Goal: Transaction & Acquisition: Book appointment/travel/reservation

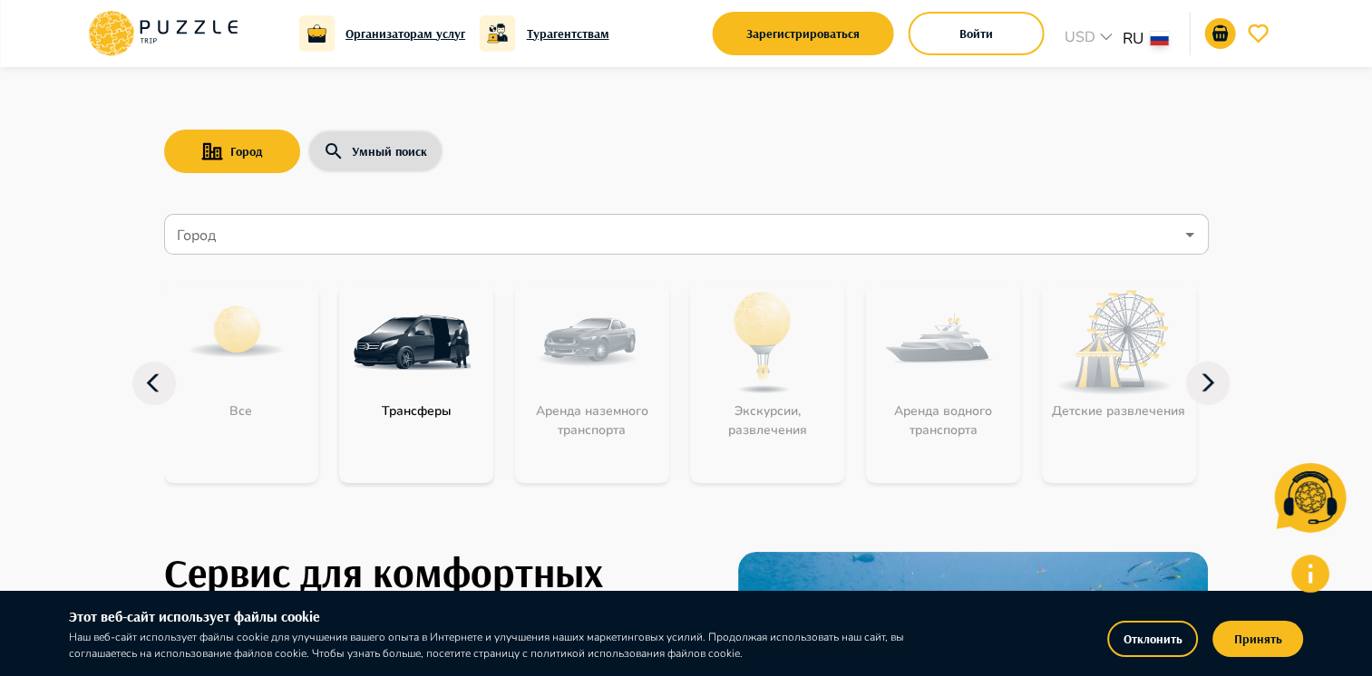
click at [295, 234] on input "Город" at bounding box center [673, 235] width 1000 height 34
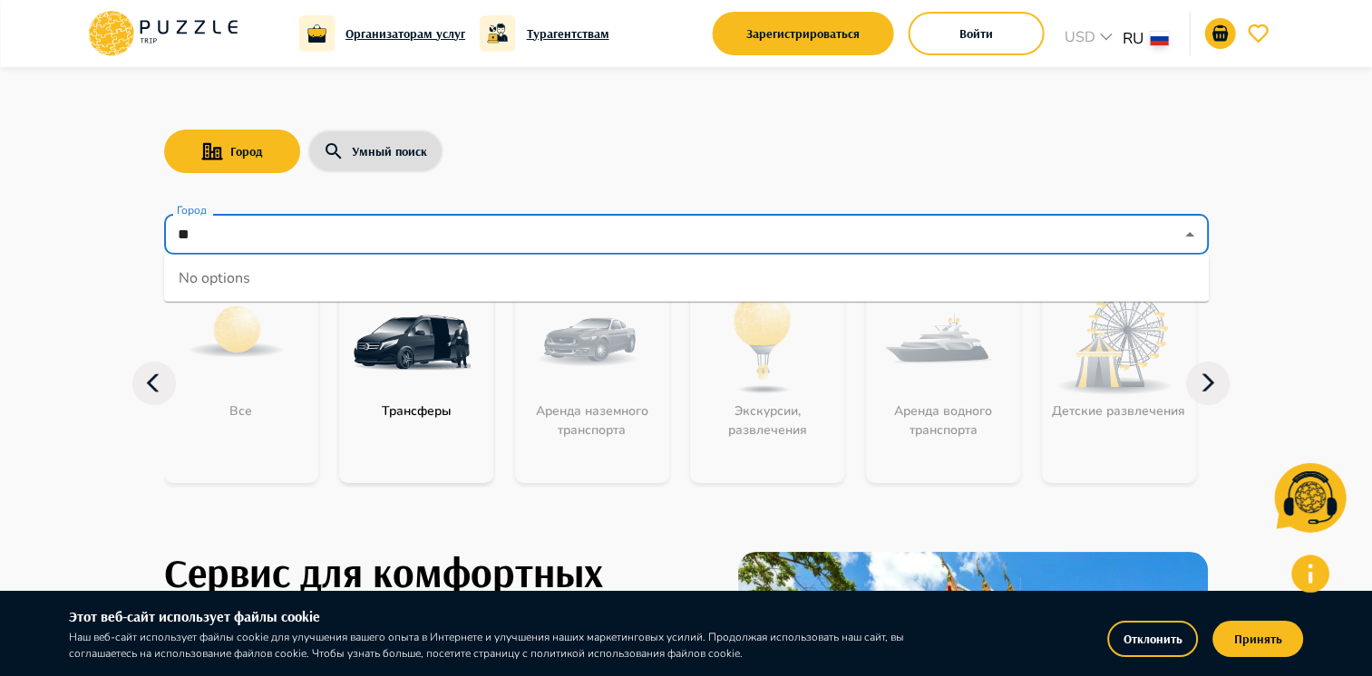
type input "*"
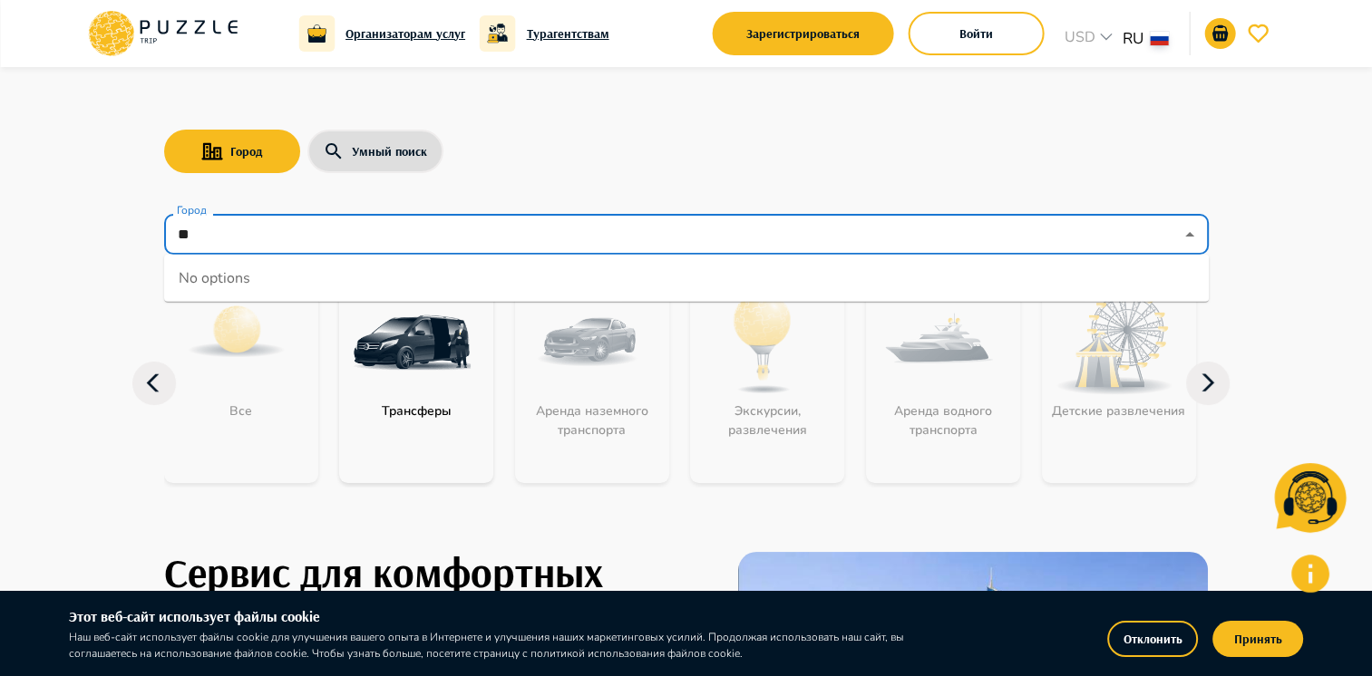
type input "*"
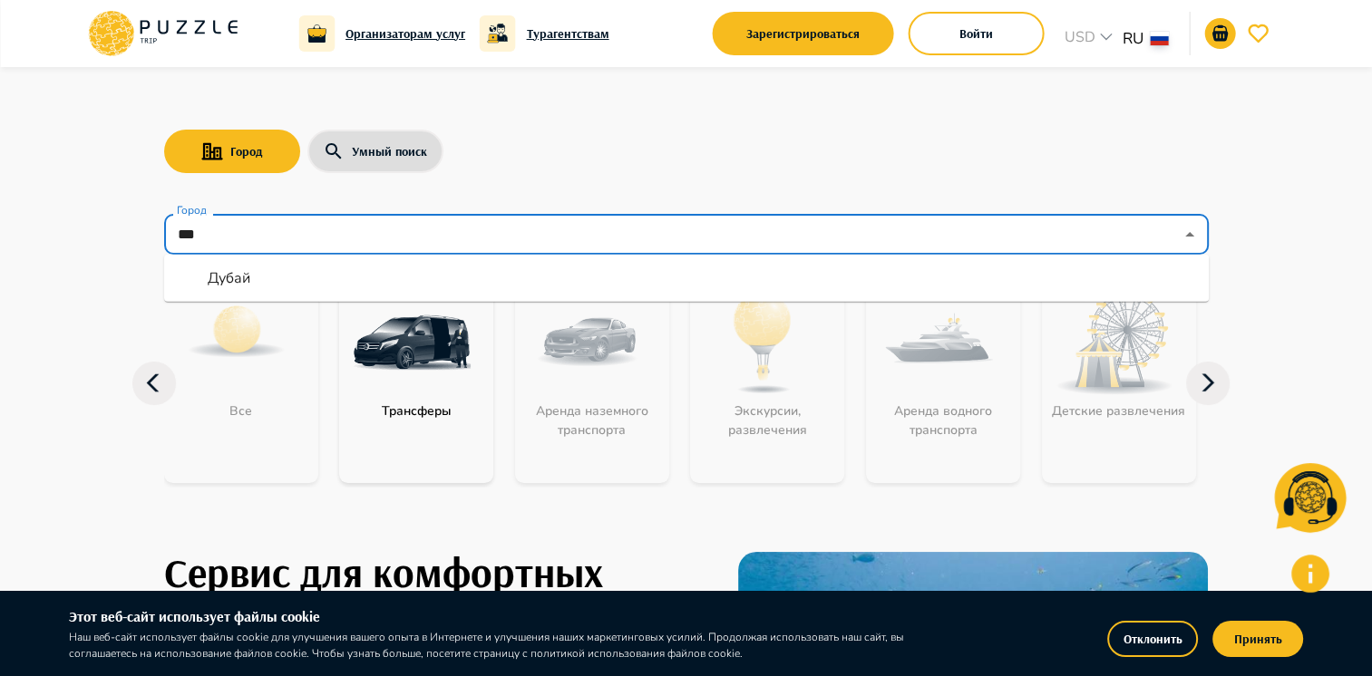
click at [257, 277] on li "Дубай" at bounding box center [686, 278] width 1044 height 33
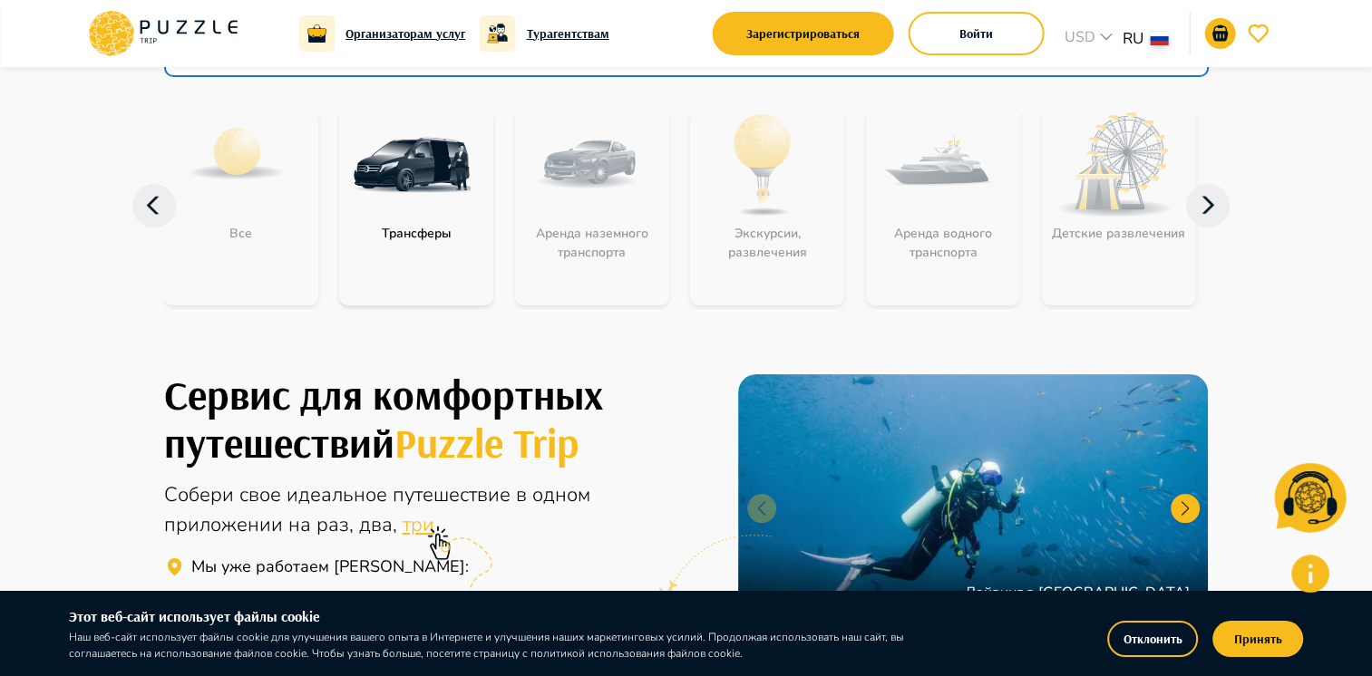
scroll to position [181, 0]
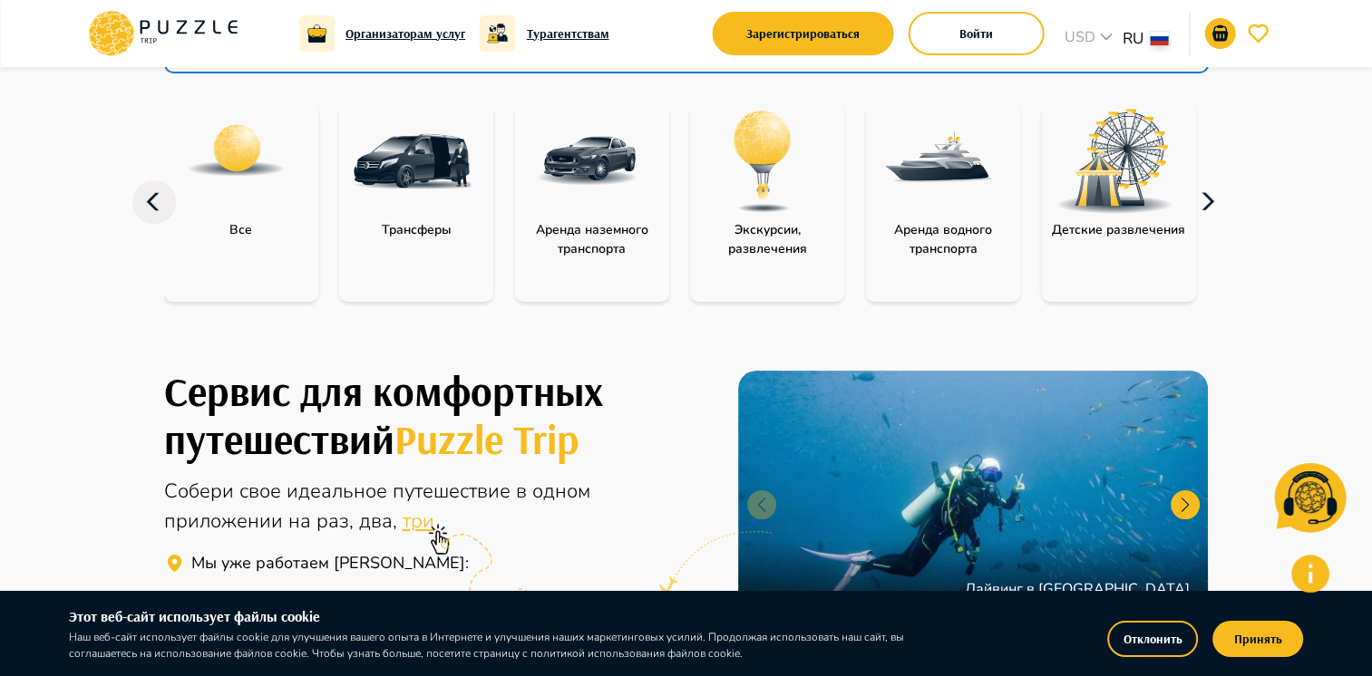
type input "*****"
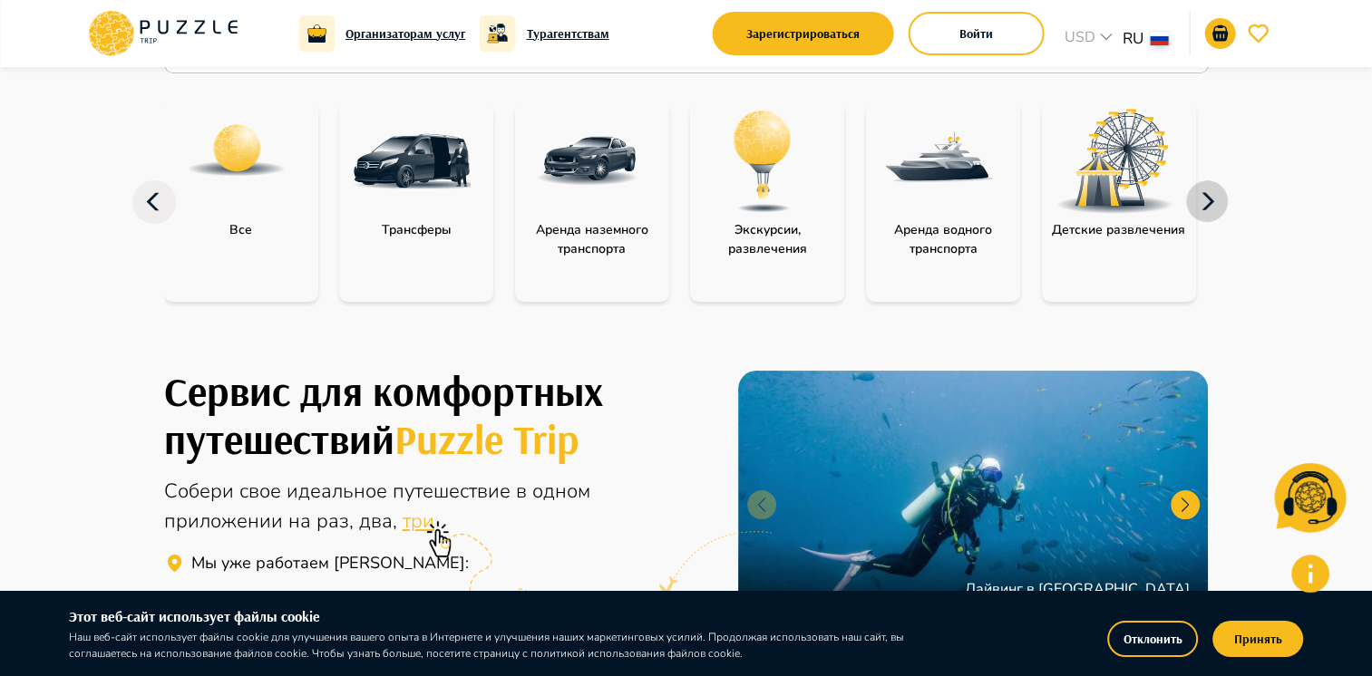
click at [1211, 199] on icon "button" at bounding box center [1208, 202] width 44 height 44
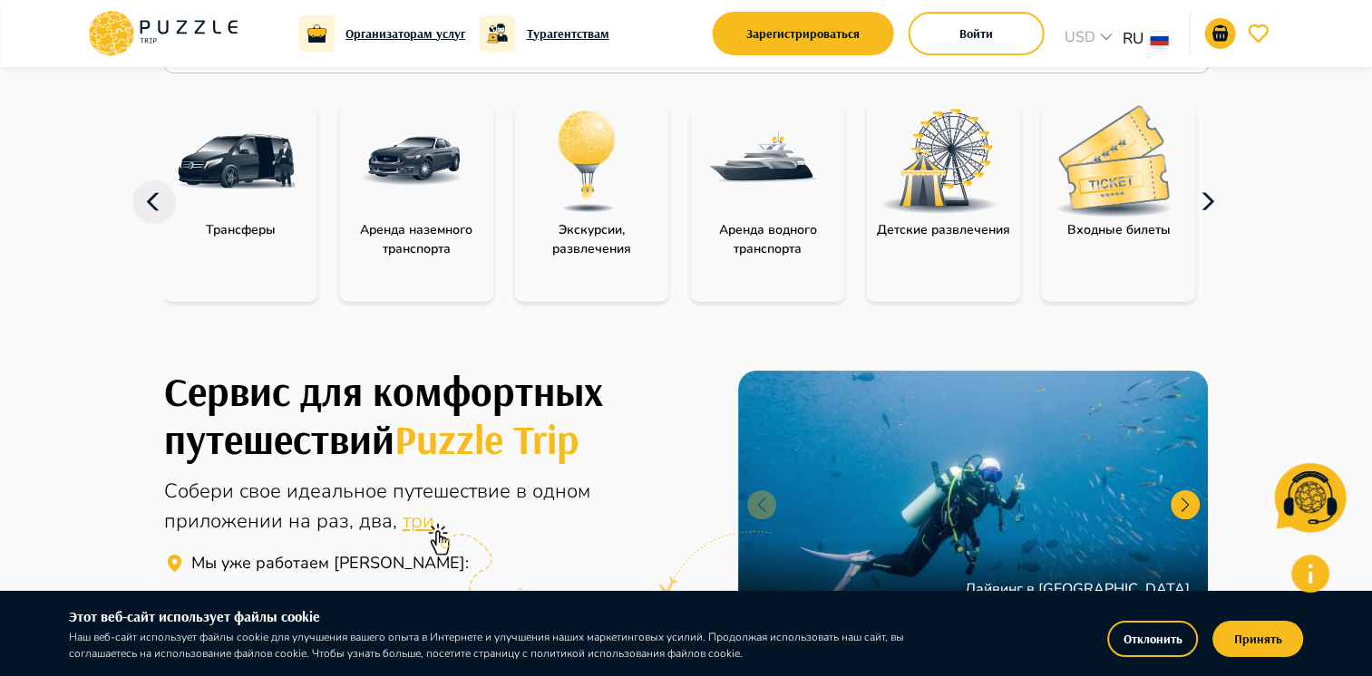
click at [1211, 199] on icon "button" at bounding box center [1208, 202] width 44 height 44
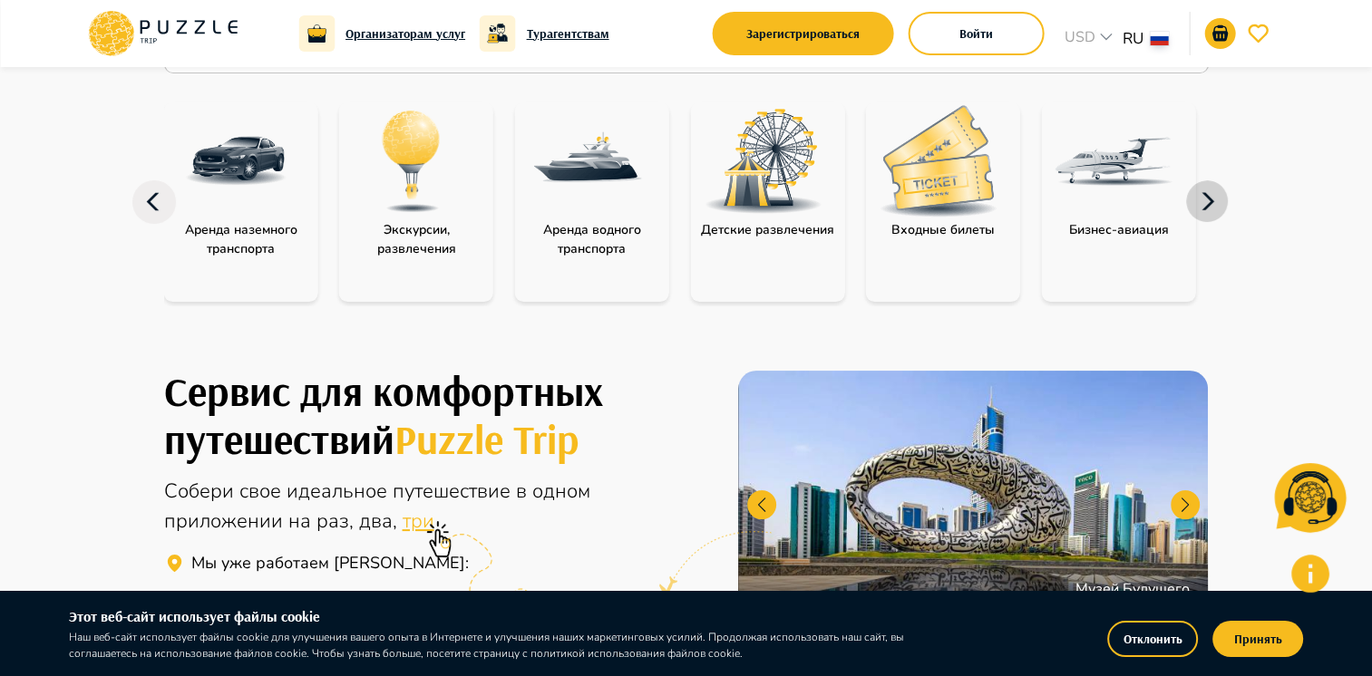
click at [1211, 199] on icon "button" at bounding box center [1208, 202] width 44 height 44
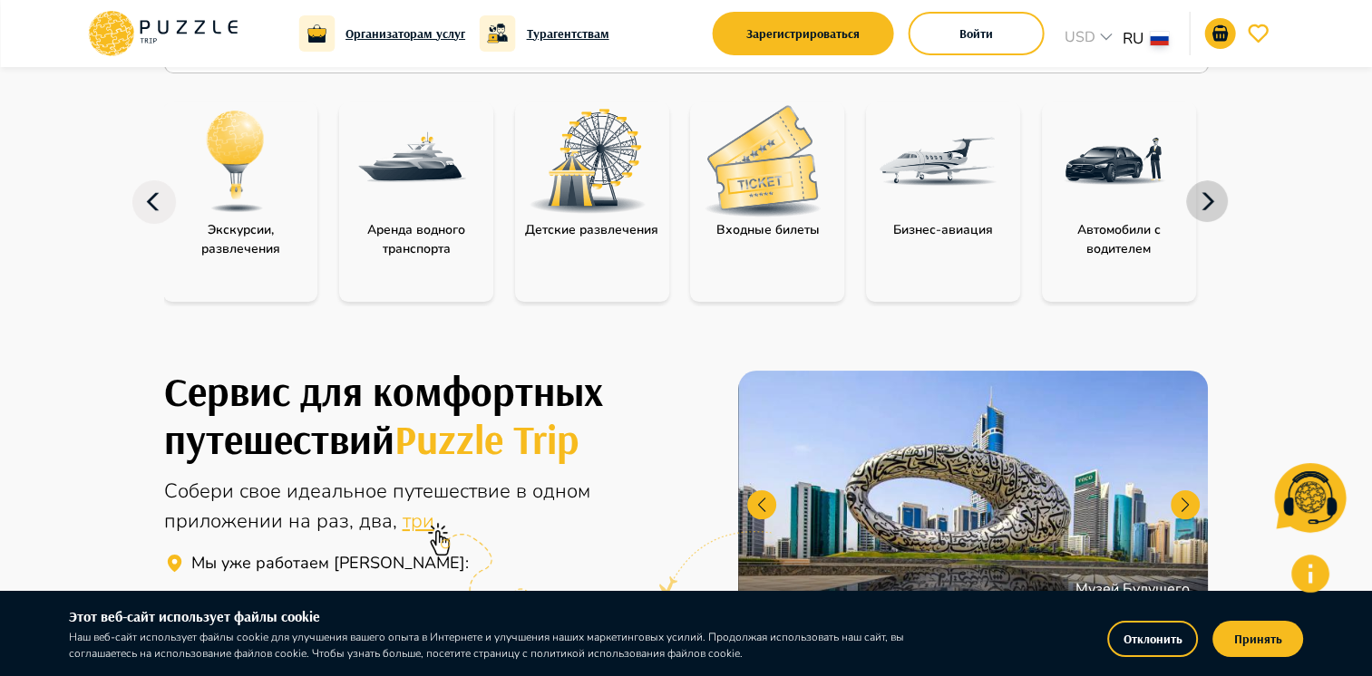
click at [1211, 199] on icon "button" at bounding box center [1208, 202] width 44 height 44
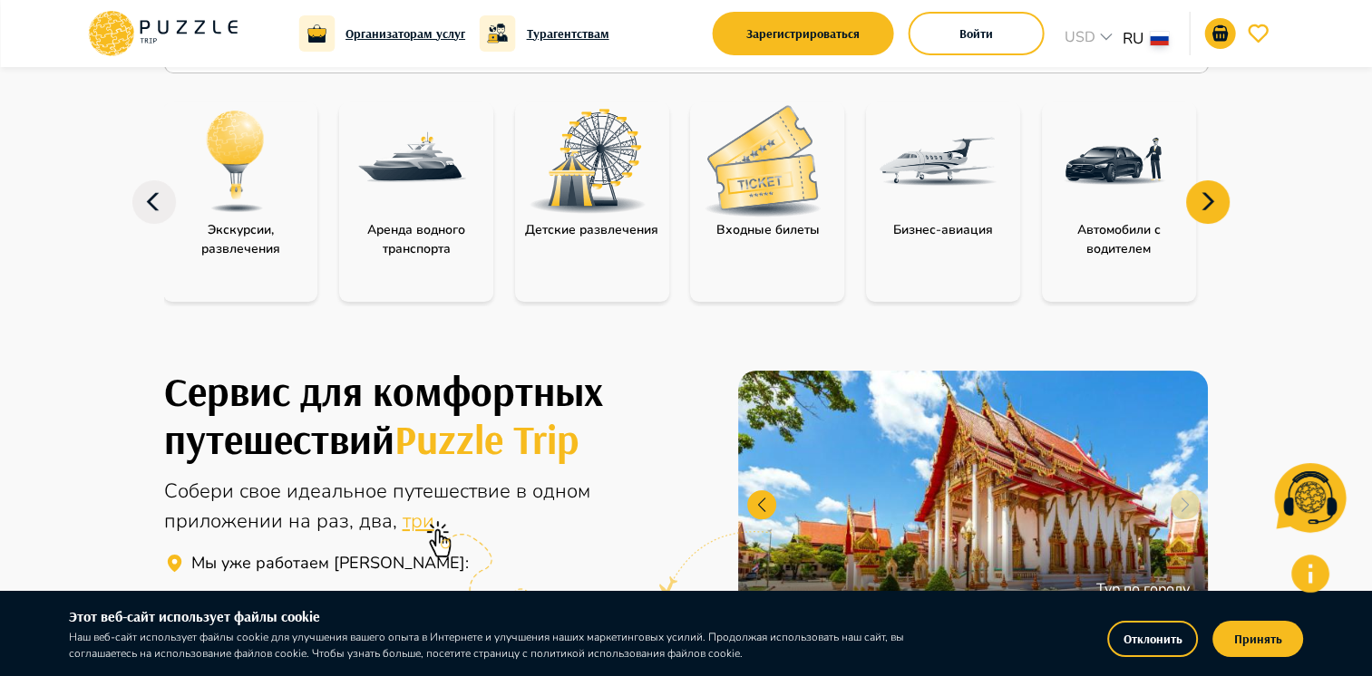
click at [226, 199] on img "category-activity" at bounding box center [236, 161] width 118 height 118
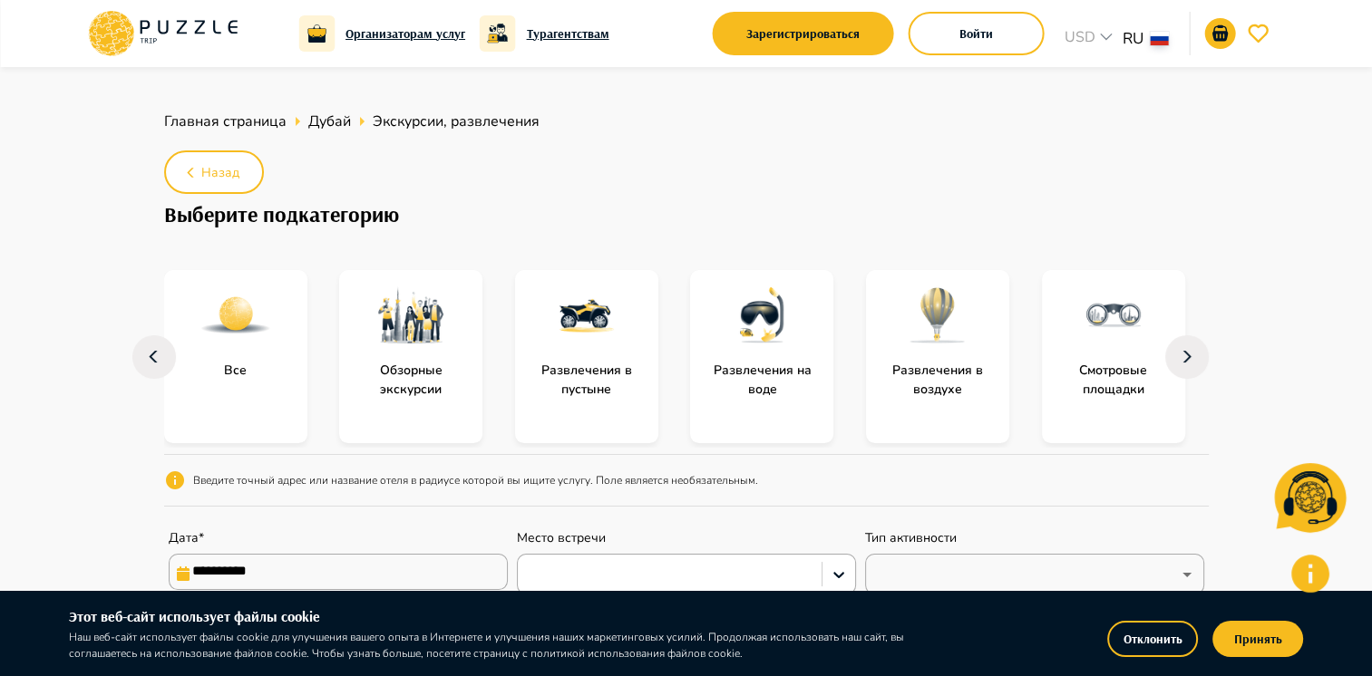
click at [612, 323] on img "subcategory-entertainment_in_the_desert" at bounding box center [586, 315] width 73 height 73
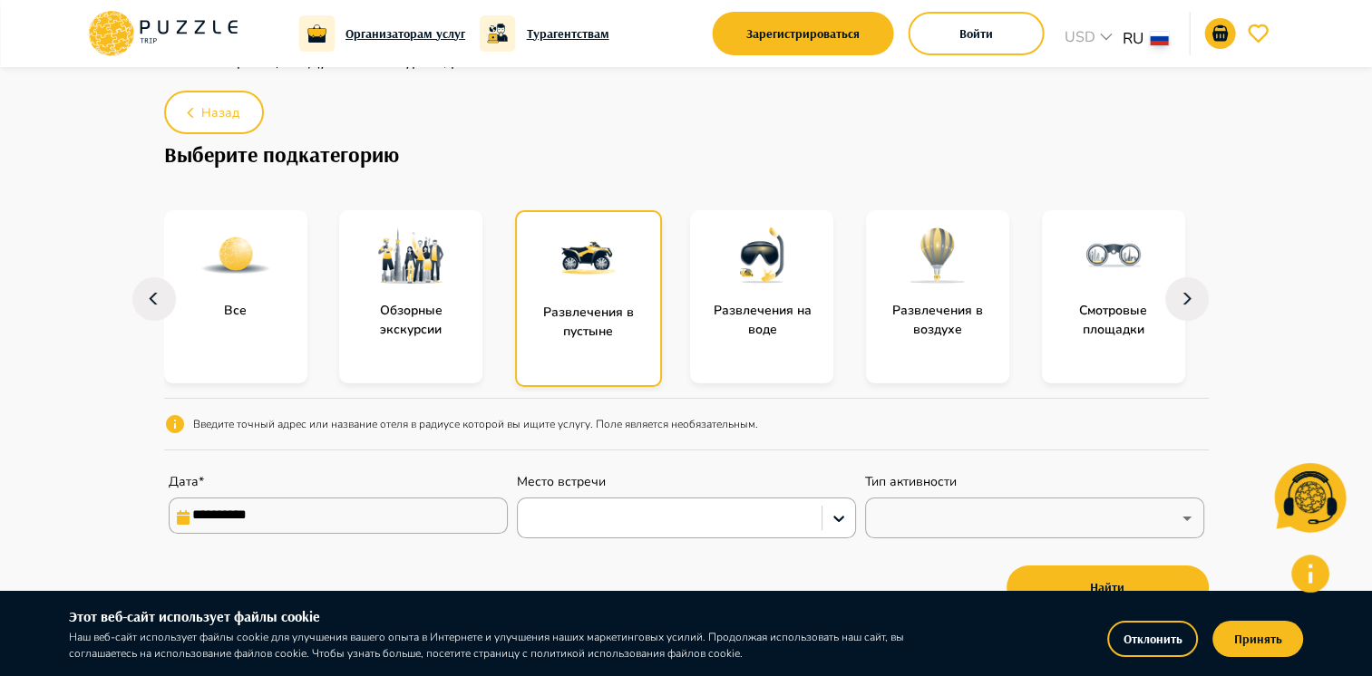
scroll to position [91, 0]
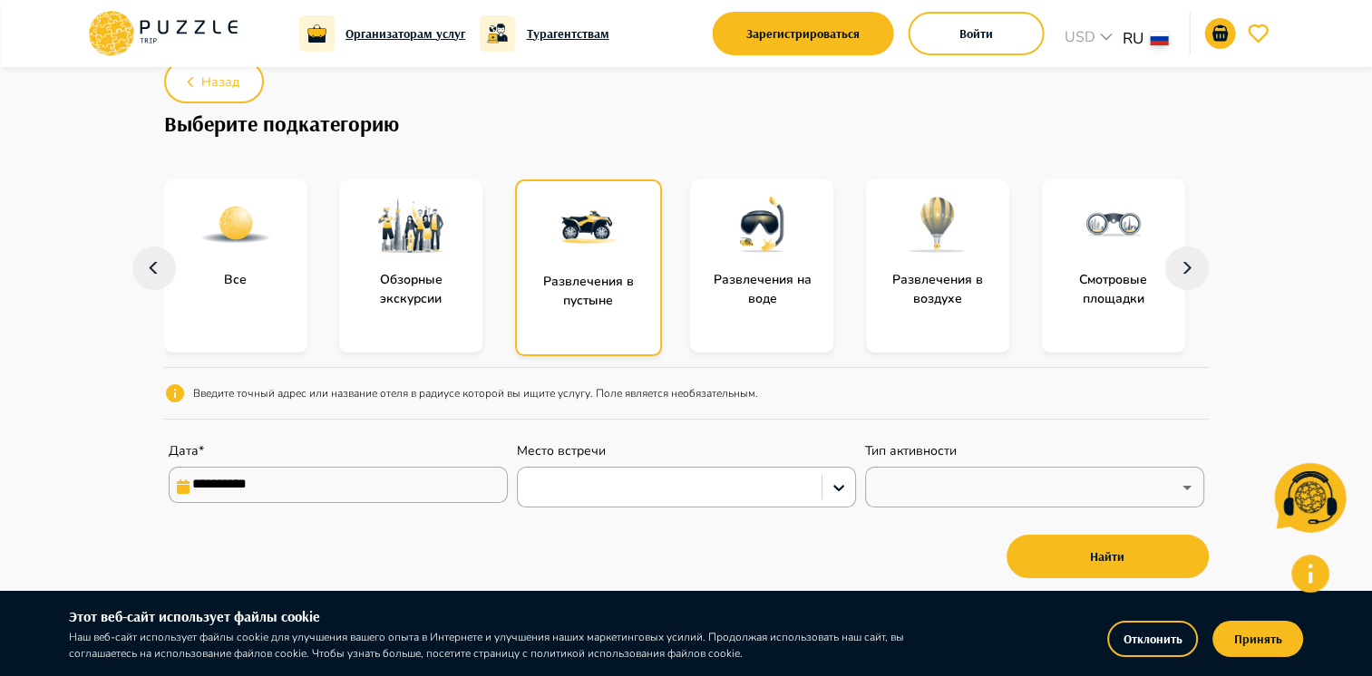
click at [368, 490] on input "**********" at bounding box center [338, 485] width 339 height 36
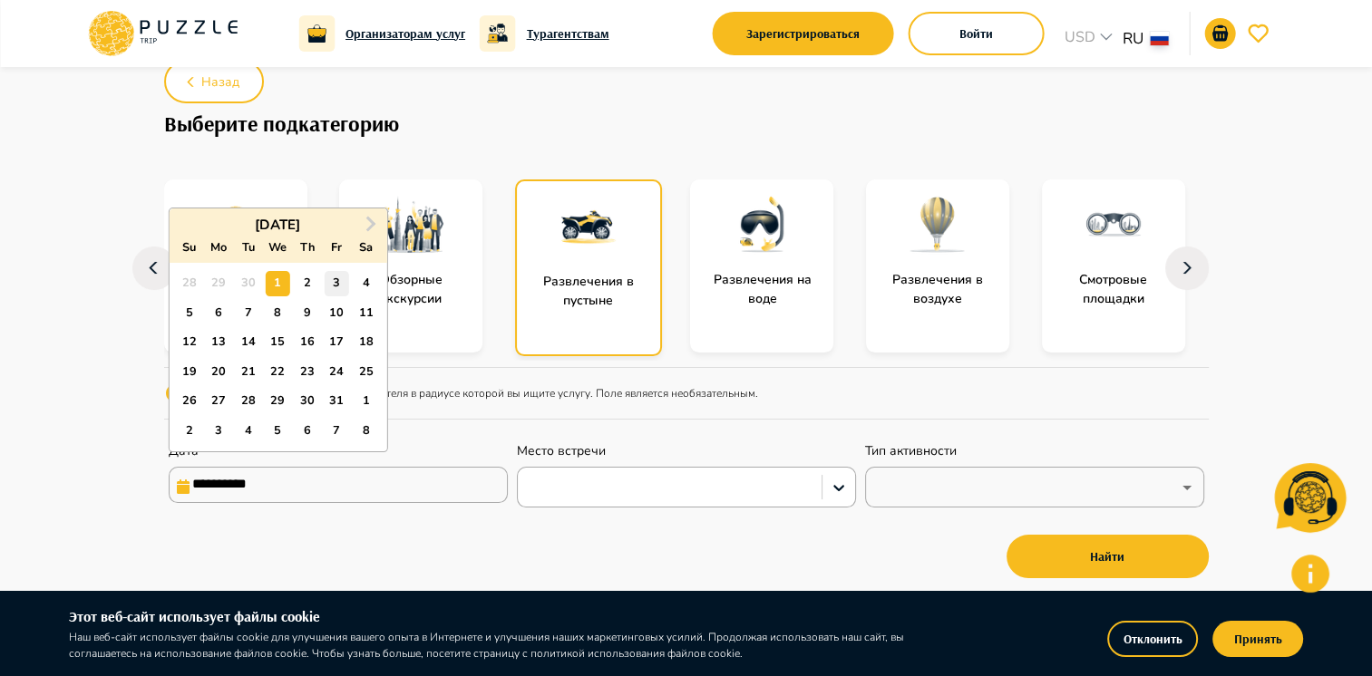
click at [334, 283] on div "3" at bounding box center [337, 283] width 24 height 24
type input "**********"
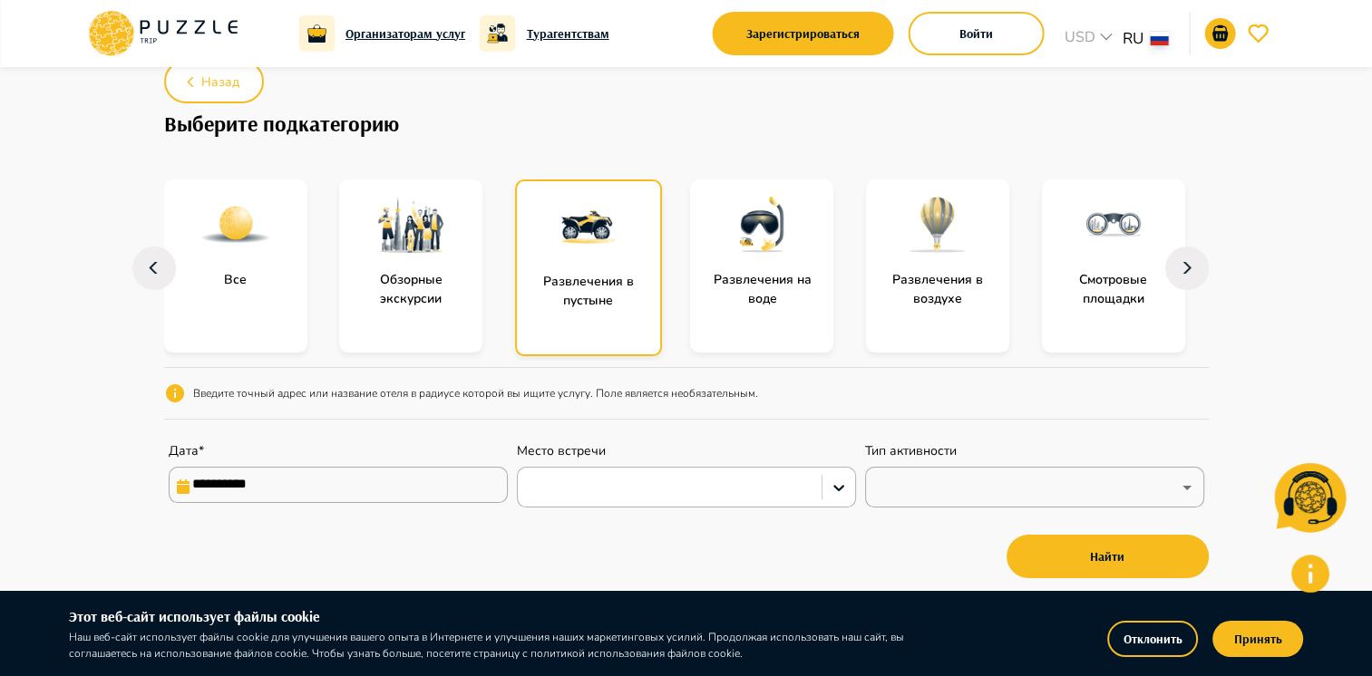
click at [664, 473] on div at bounding box center [670, 487] width 304 height 31
click at [668, 511] on div "**********" at bounding box center [686, 370] width 1044 height 425
drag, startPoint x: 668, startPoint y: 511, endPoint x: 649, endPoint y: 494, distance: 25.7
click at [649, 494] on div at bounding box center [670, 488] width 286 height 24
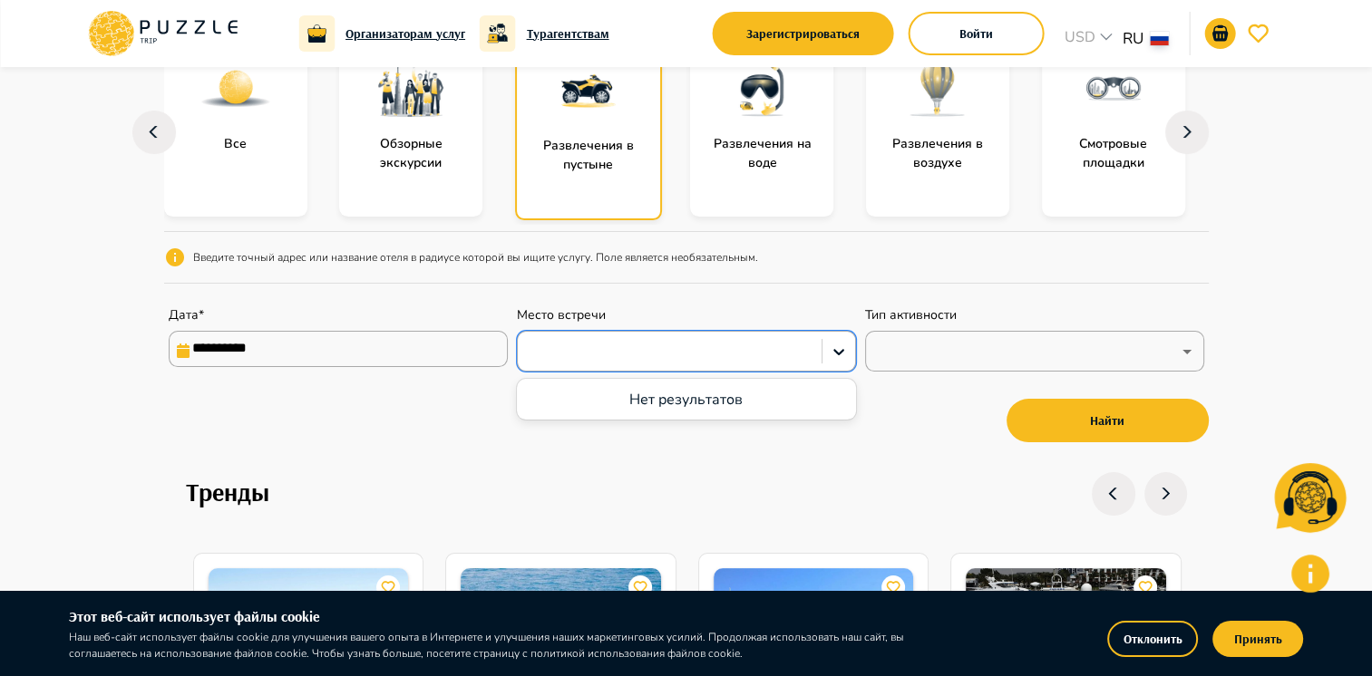
scroll to position [363, 0]
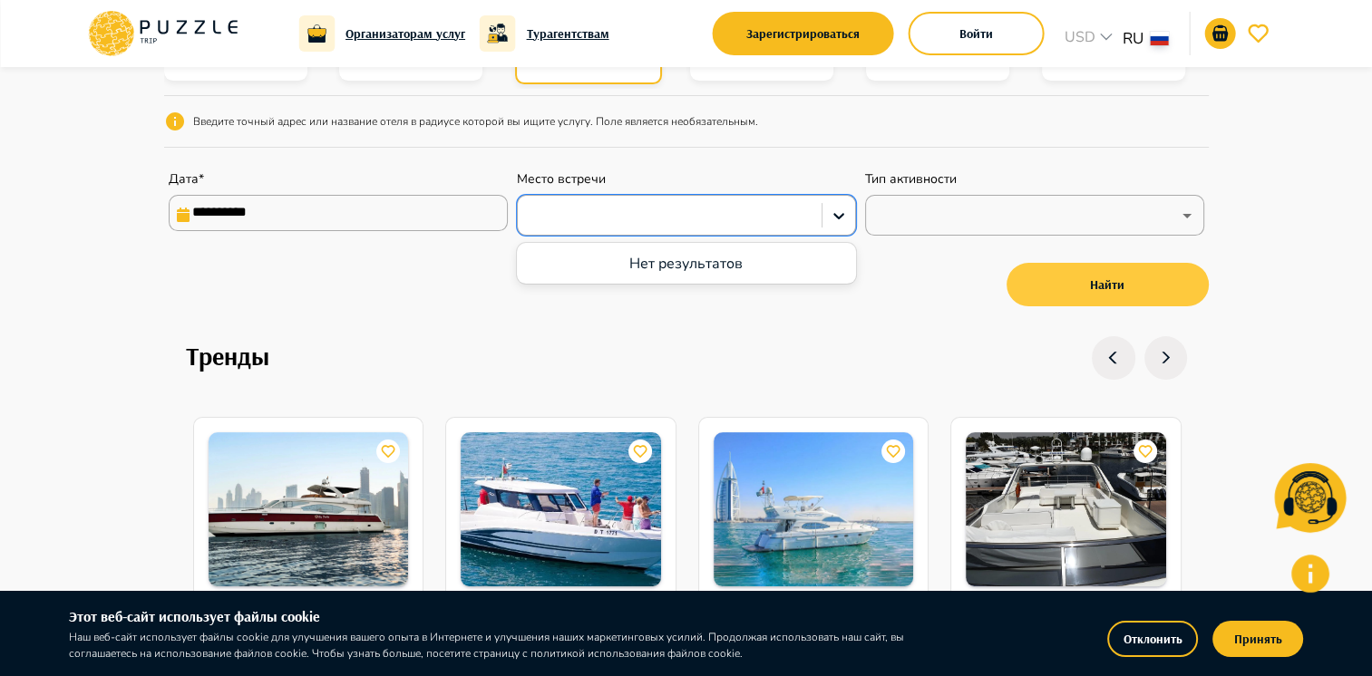
click at [1057, 289] on button "Найти" at bounding box center [1107, 285] width 202 height 44
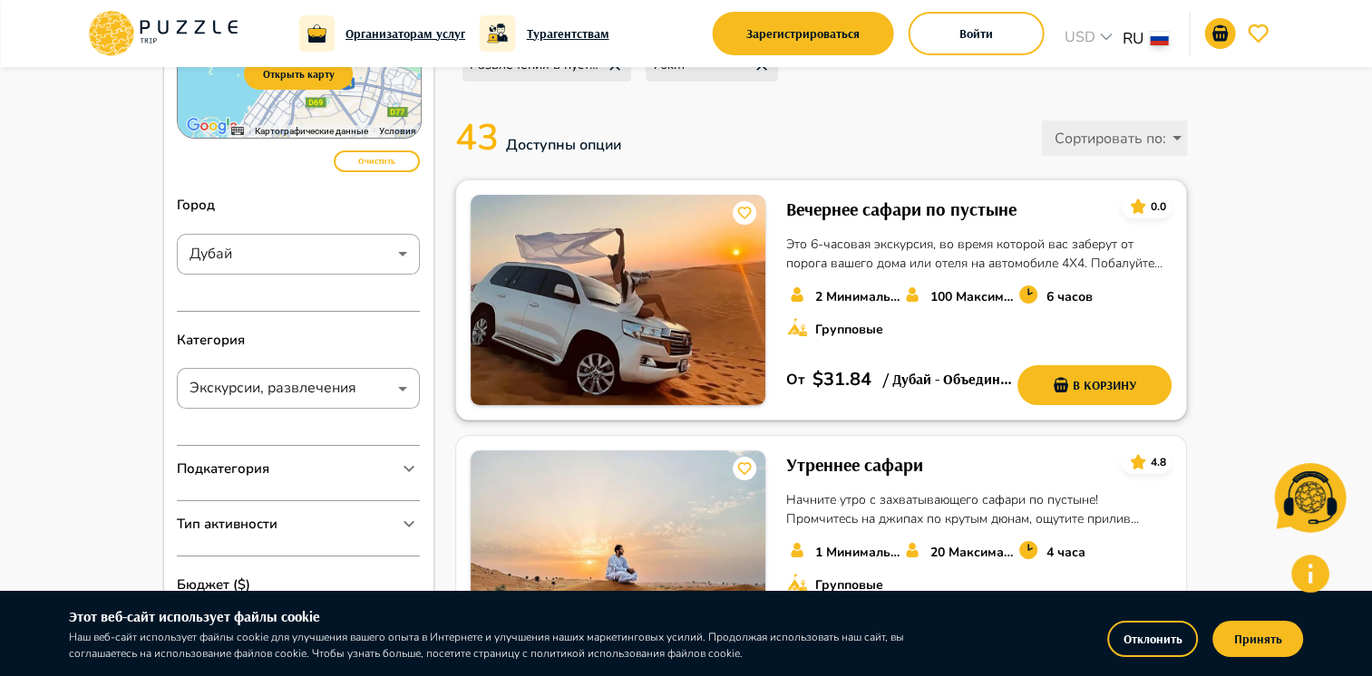
scroll to position [91, 0]
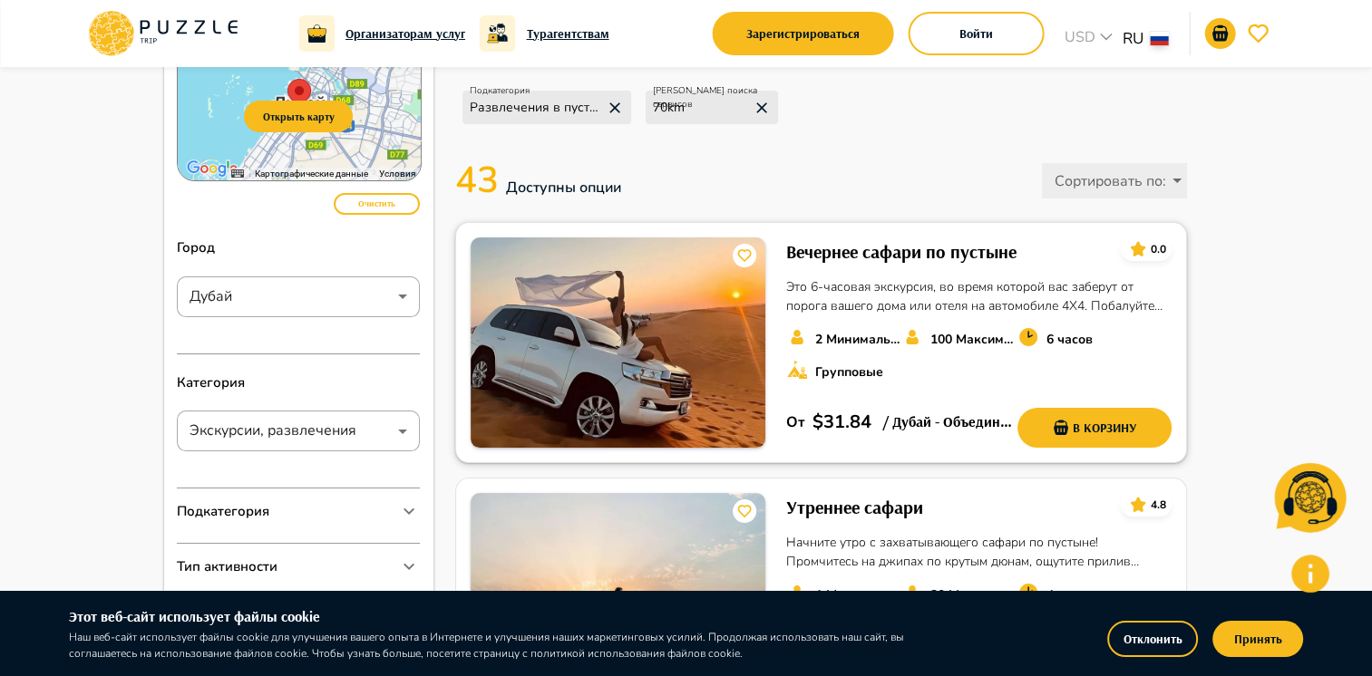
click at [823, 258] on h6 "Вечернее сафари по пустыне" at bounding box center [901, 252] width 230 height 29
